Goal: Information Seeking & Learning: Learn about a topic

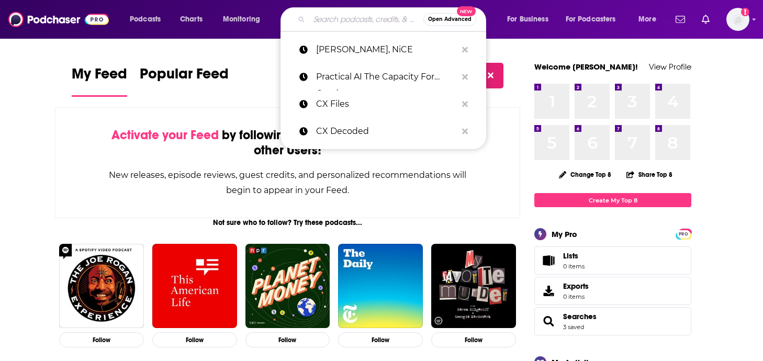
click at [319, 24] on input "Search podcasts, credits, & more..." at bounding box center [366, 19] width 114 height 17
paste input "CTRL + ALT + DEFENSE"
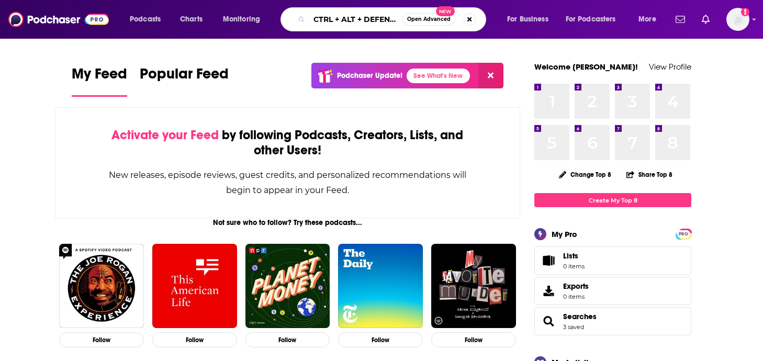
scroll to position [0, 3]
type input "CTRL + ALT + DEFENSE"
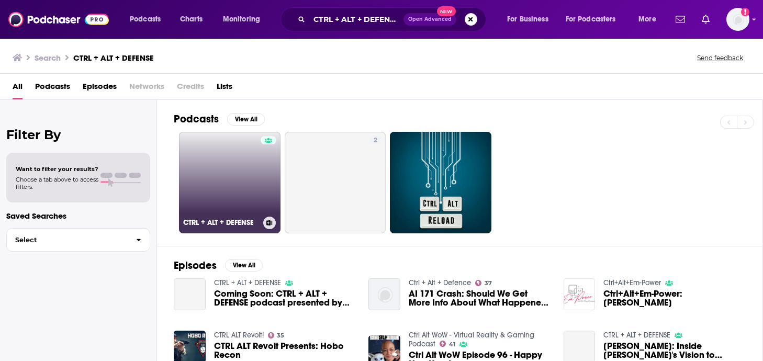
click at [249, 159] on link "CTRL + ALT + DEFENSE" at bounding box center [230, 183] width 102 height 102
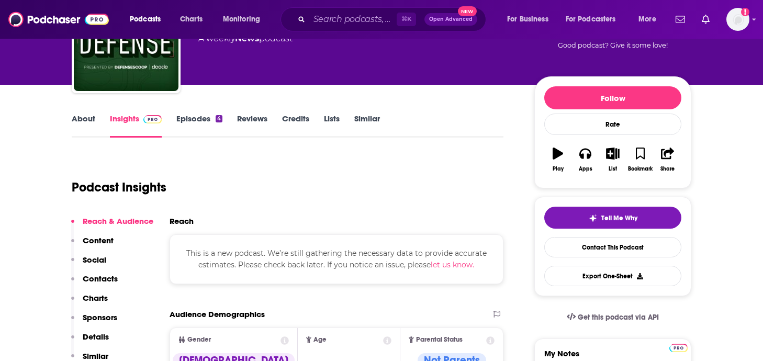
scroll to position [69, 0]
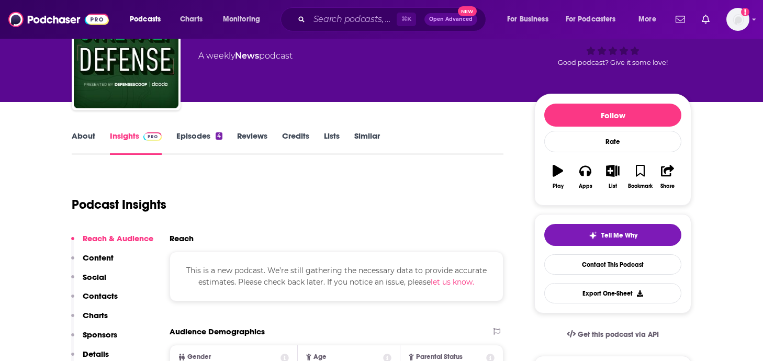
drag, startPoint x: 483, startPoint y: 284, endPoint x: 185, endPoint y: 266, distance: 297.8
click at [185, 266] on div "This is a new podcast. We’re still gathering the necessary data to provide accu…" at bounding box center [337, 277] width 334 height 50
copy span "This is a new podcast. We’re still gathering the necessary data to provide accu…"
